Goal: Feedback & Contribution: Leave review/rating

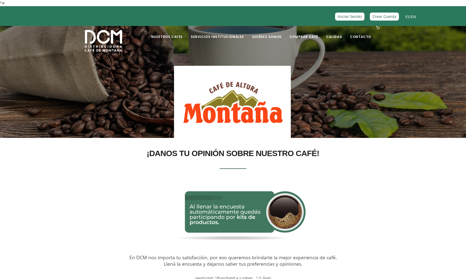
scroll to position [14, 0]
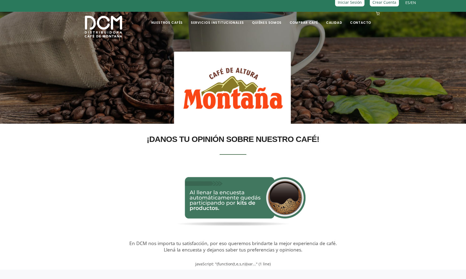
drag, startPoint x: 182, startPoint y: 224, endPoint x: 188, endPoint y: 222, distance: 5.9
click at [182, 224] on img at bounding box center [233, 202] width 248 height 78
click at [227, 212] on img at bounding box center [233, 202] width 248 height 78
click at [240, 150] on div "¡DANOS TU OPINIÓN SOBRE NUESTRO CAFÉ! En DCM nos importa tu satisfacción, por e…" at bounding box center [233, 192] width 297 height 121
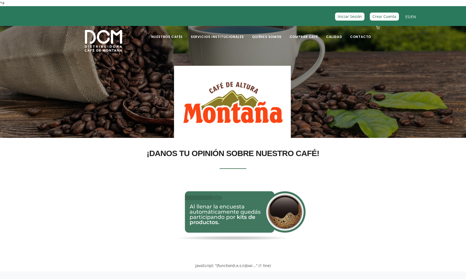
click at [232, 214] on img at bounding box center [233, 216] width 248 height 78
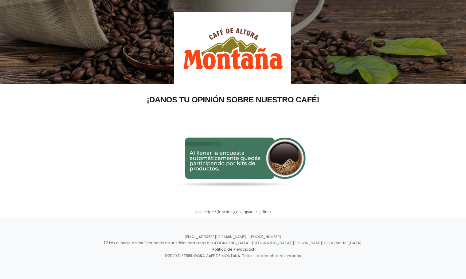
scroll to position [53, 0]
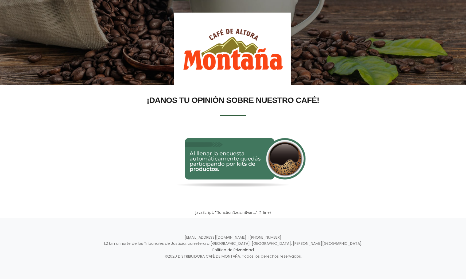
click at [276, 203] on div "¡DANOS TU OPINIÓN SOBRE NUESTRO CAFÉ!" at bounding box center [233, 151] width 305 height 117
click at [286, 172] on img at bounding box center [233, 163] width 248 height 78
drag, startPoint x: 277, startPoint y: 160, endPoint x: 282, endPoint y: 162, distance: 5.3
click at [277, 161] on img at bounding box center [233, 163] width 248 height 78
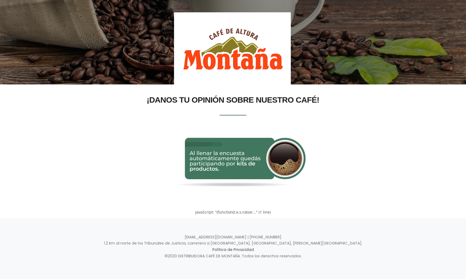
scroll to position [53, 0]
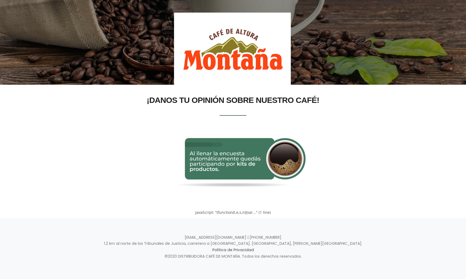
click at [212, 214] on div "JavaScript: "(function(t,e,s,n){var..." (1 line)" at bounding box center [233, 212] width 305 height 6
drag, startPoint x: 210, startPoint y: 212, endPoint x: 202, endPoint y: 213, distance: 8.7
click at [210, 212] on div "JavaScript: "(function(t,e,s,n){var..." (1 line)" at bounding box center [233, 212] width 305 height 6
drag, startPoint x: 194, startPoint y: 213, endPoint x: 278, endPoint y: 213, distance: 83.4
click at [277, 213] on div "JavaScript: "(function(t,e,s,n){var..." (1 line)" at bounding box center [233, 212] width 305 height 6
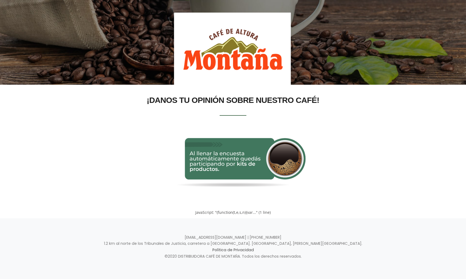
drag, startPoint x: 297, startPoint y: 213, endPoint x: 344, endPoint y: 218, distance: 46.8
click at [297, 213] on div "JavaScript: "(function(t,e,s,n){var..." (1 line)" at bounding box center [233, 212] width 305 height 6
click at [362, 218] on section "¡DANOS TU OPINIÓN SOBRE NUESTRO CAFÉ! JavaScript: "(function(t,e,s,n){var..." (…" at bounding box center [233, 151] width 466 height 133
